Goal: Task Accomplishment & Management: Manage account settings

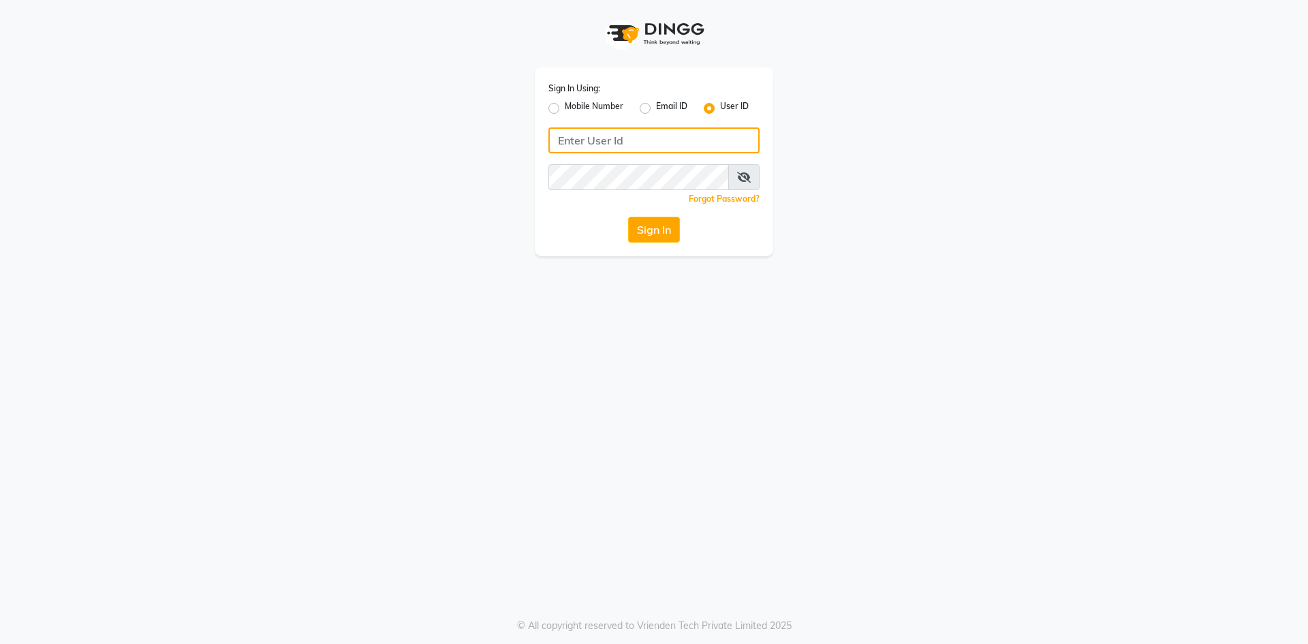
click at [666, 138] on input "Username" at bounding box center [654, 140] width 211 height 26
type input "9553444480"
click at [628, 217] on button "Sign In" at bounding box center [654, 230] width 52 height 26
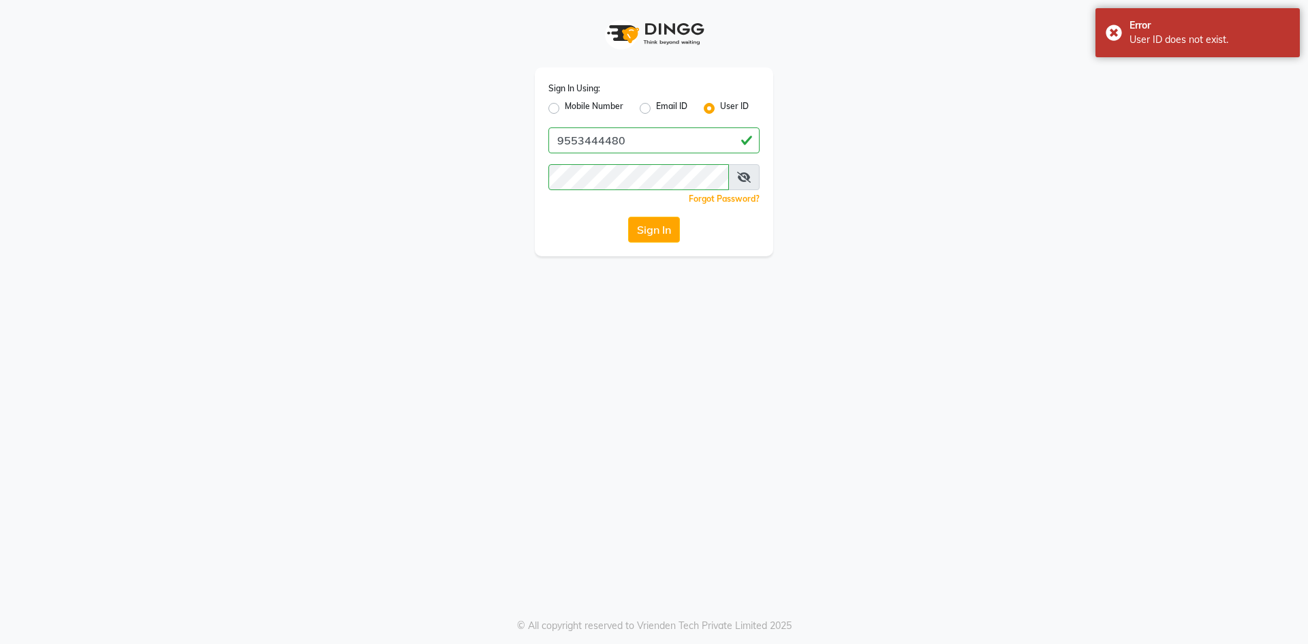
click at [558, 97] on div "Sign In Using: Mobile Number Email ID User ID" at bounding box center [654, 98] width 211 height 35
click at [551, 114] on div "Mobile Number" at bounding box center [586, 108] width 75 height 16
click at [565, 105] on label "Mobile Number" at bounding box center [594, 108] width 59 height 16
click at [565, 105] on input "Mobile Number" at bounding box center [569, 104] width 9 height 9
radio input "true"
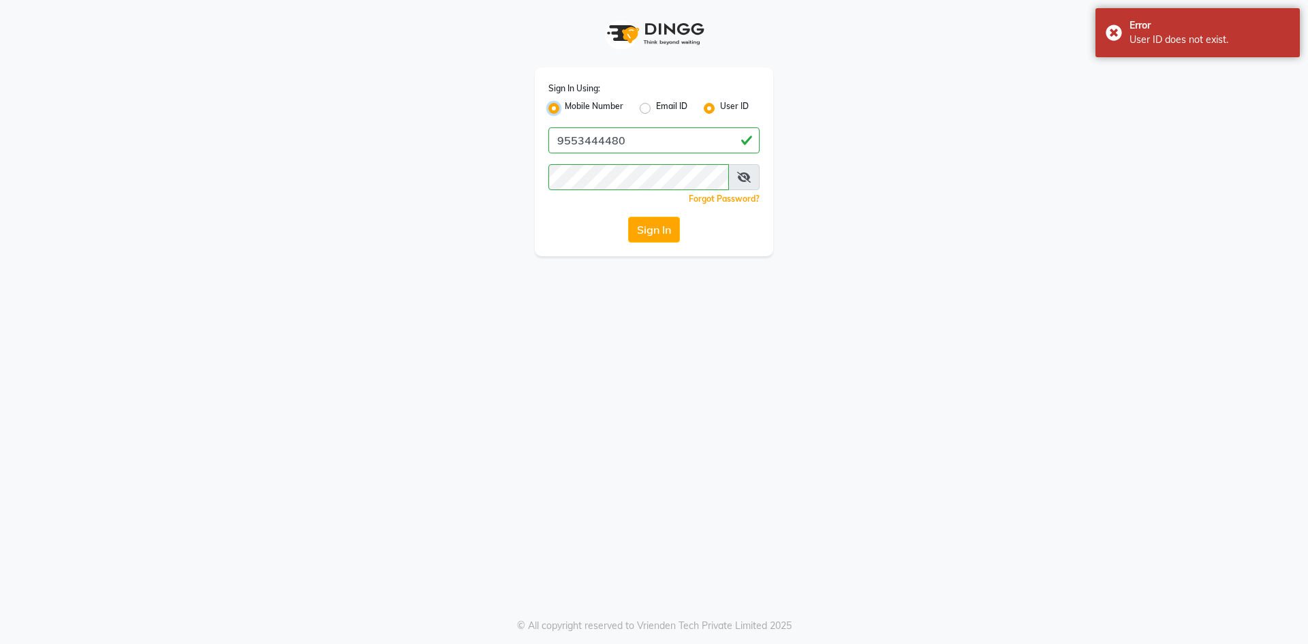
radio input "false"
click at [655, 233] on button "Sign In" at bounding box center [654, 230] width 52 height 26
click at [668, 140] on input "Username" at bounding box center [677, 140] width 166 height 26
type input "9553444480"
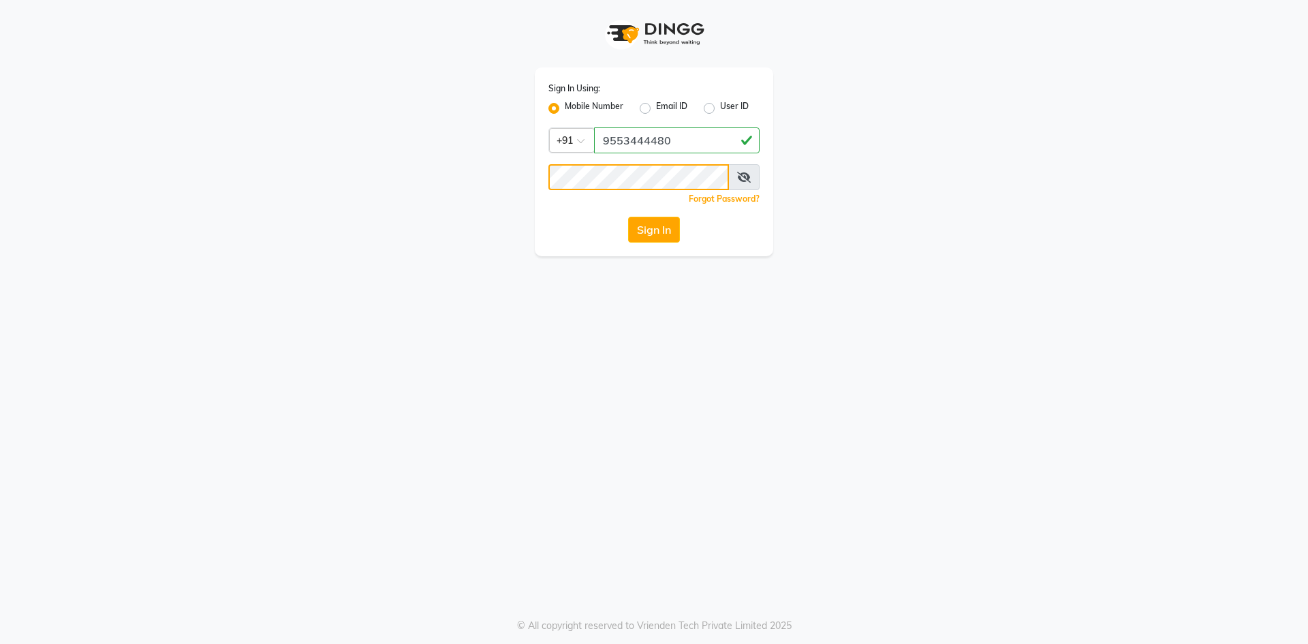
click at [628, 217] on button "Sign In" at bounding box center [654, 230] width 52 height 26
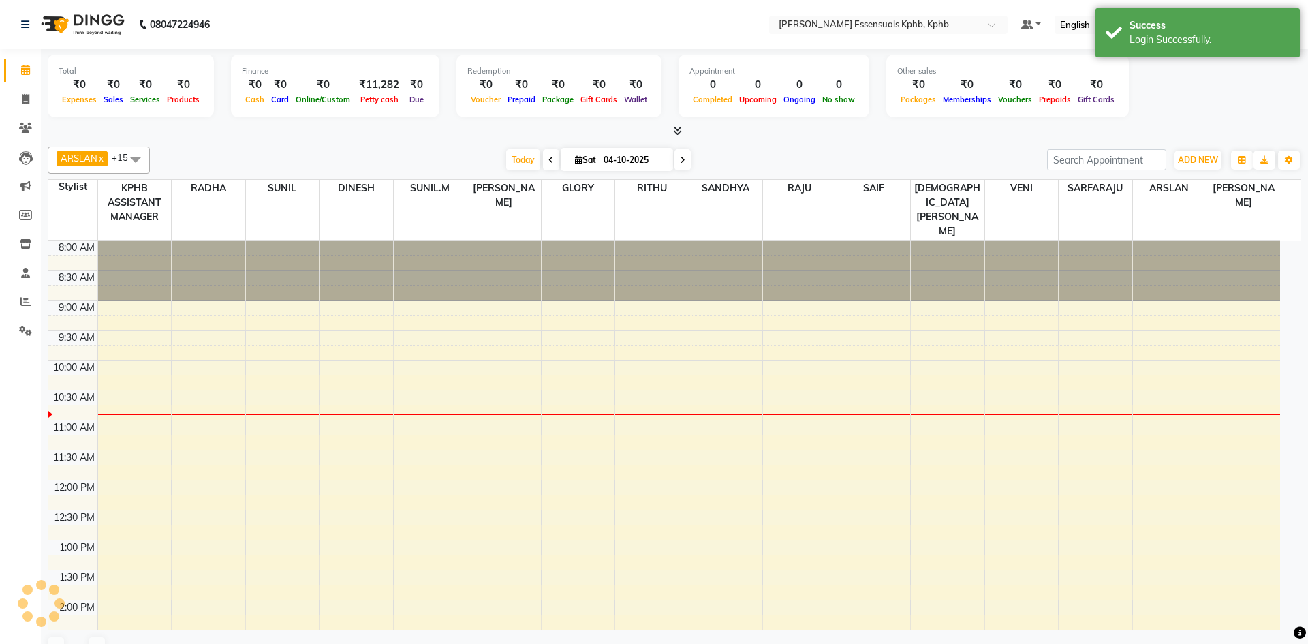
select select "en"
